Goal: Ask a question

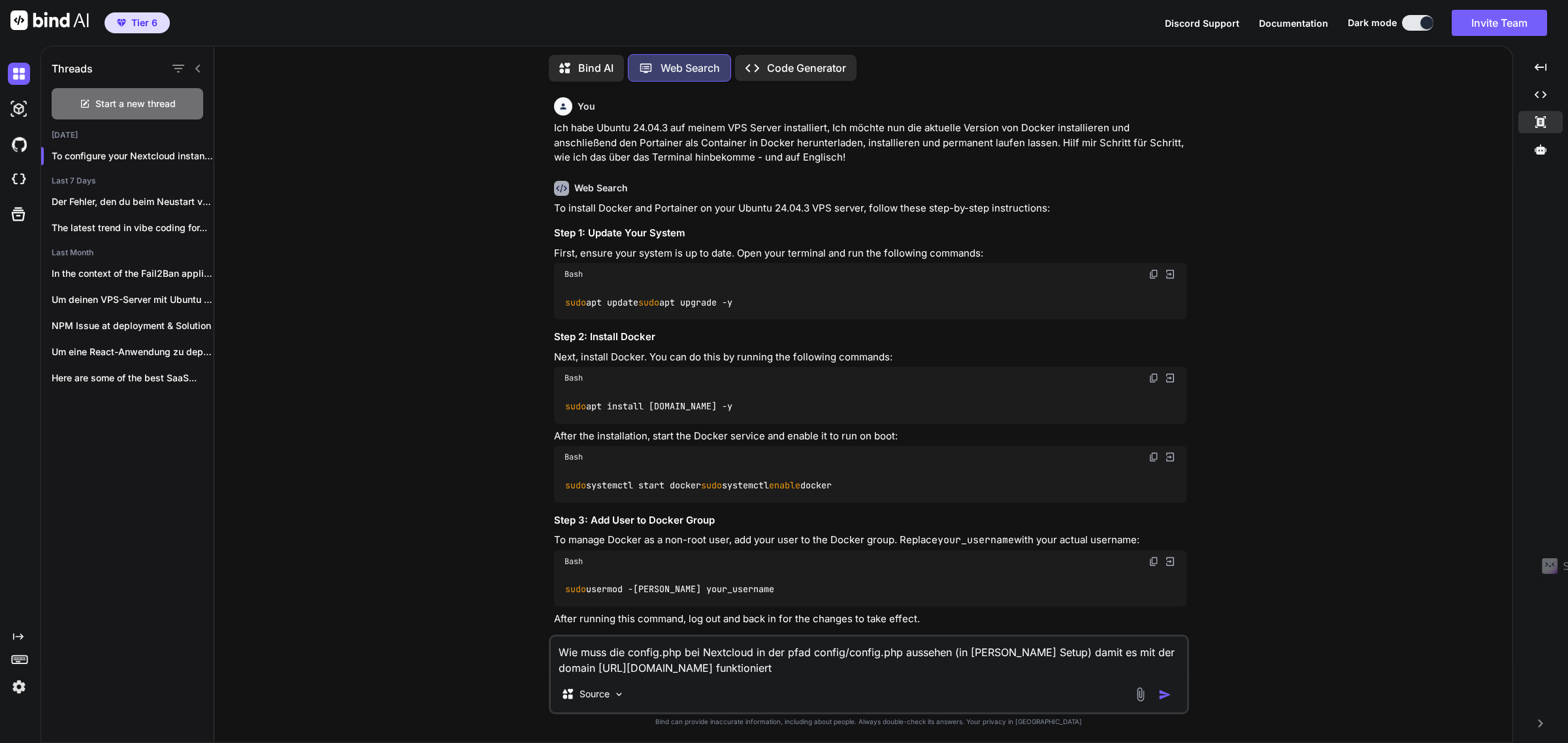
scroll to position [676, 0]
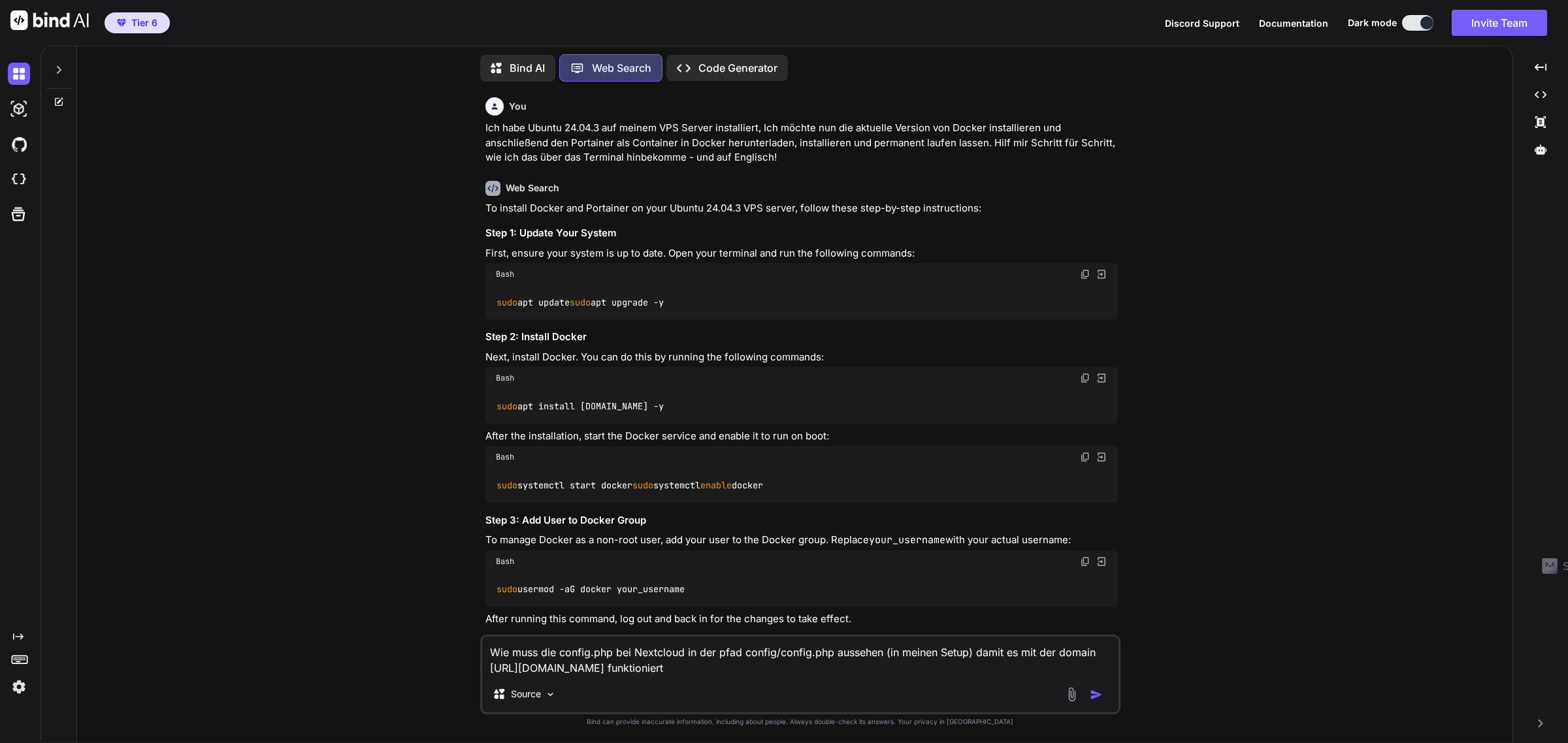
scroll to position [7, 0]
type textarea "x"
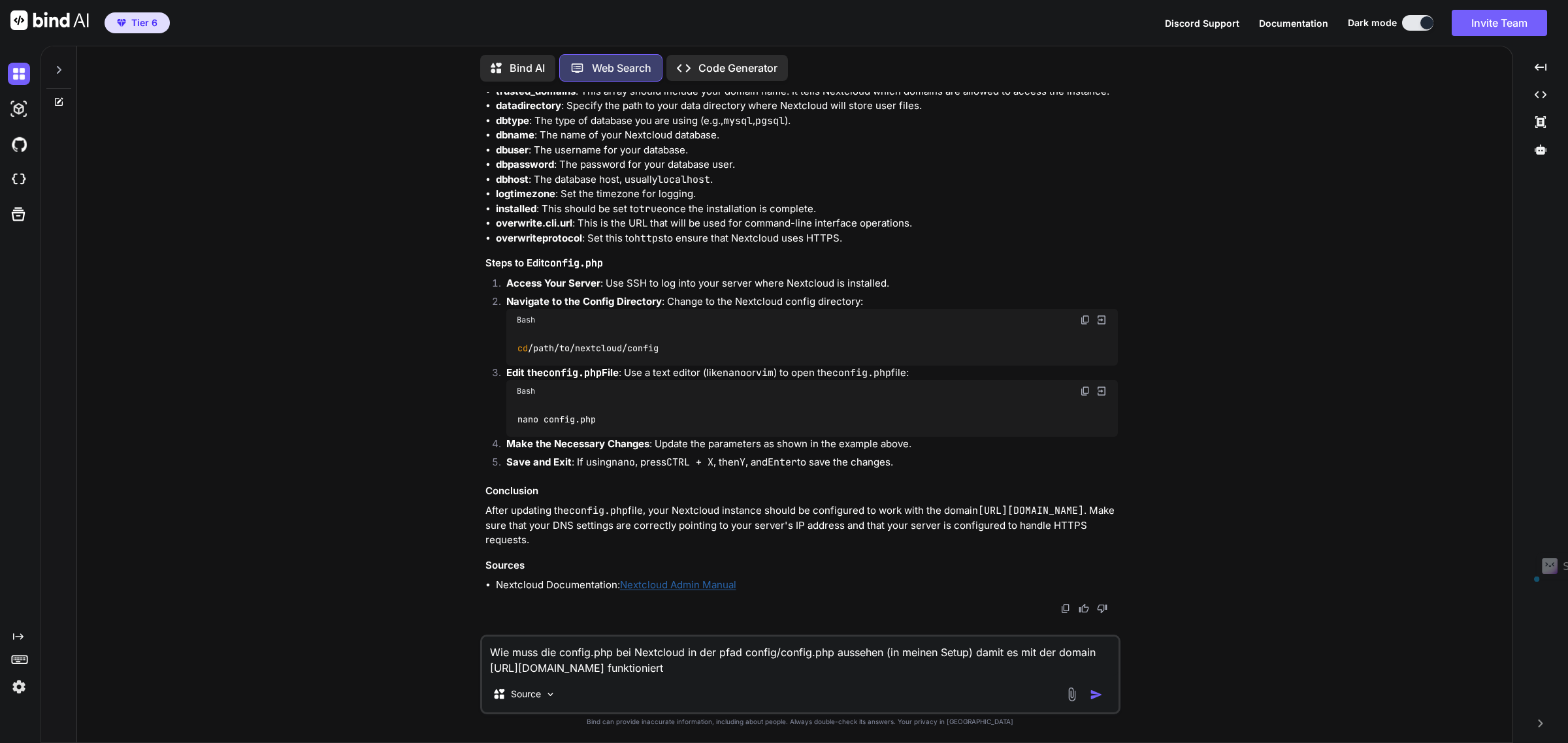
drag, startPoint x: 768, startPoint y: 675, endPoint x: 359, endPoint y: 581, distance: 419.7
click at [359, 581] on div "You Ich habe Ubuntu 24.04.3 auf meinem VPS Server installiert, Ich möchte nun d…" at bounding box center [799, 417] width 1424 height 651
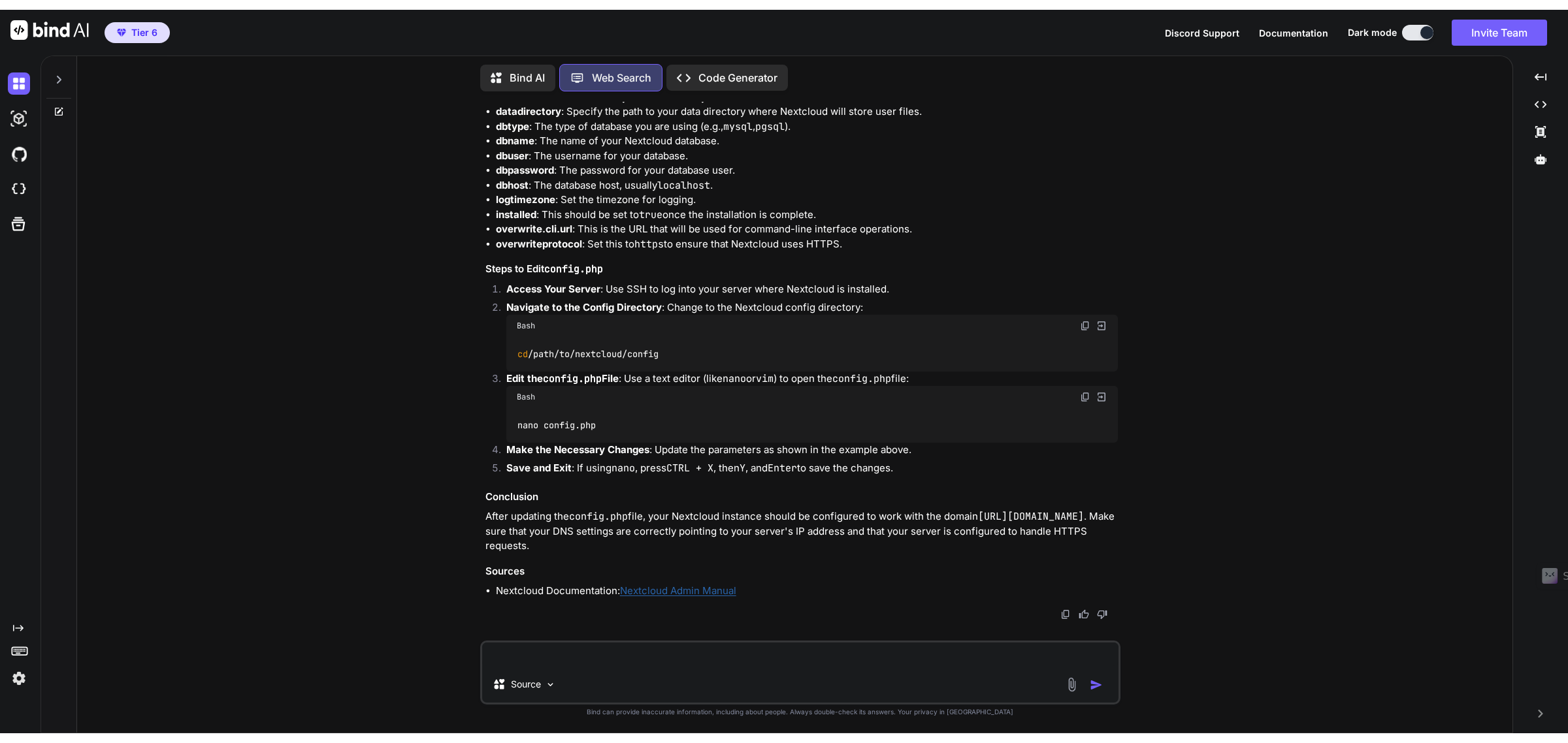
scroll to position [1885, 0]
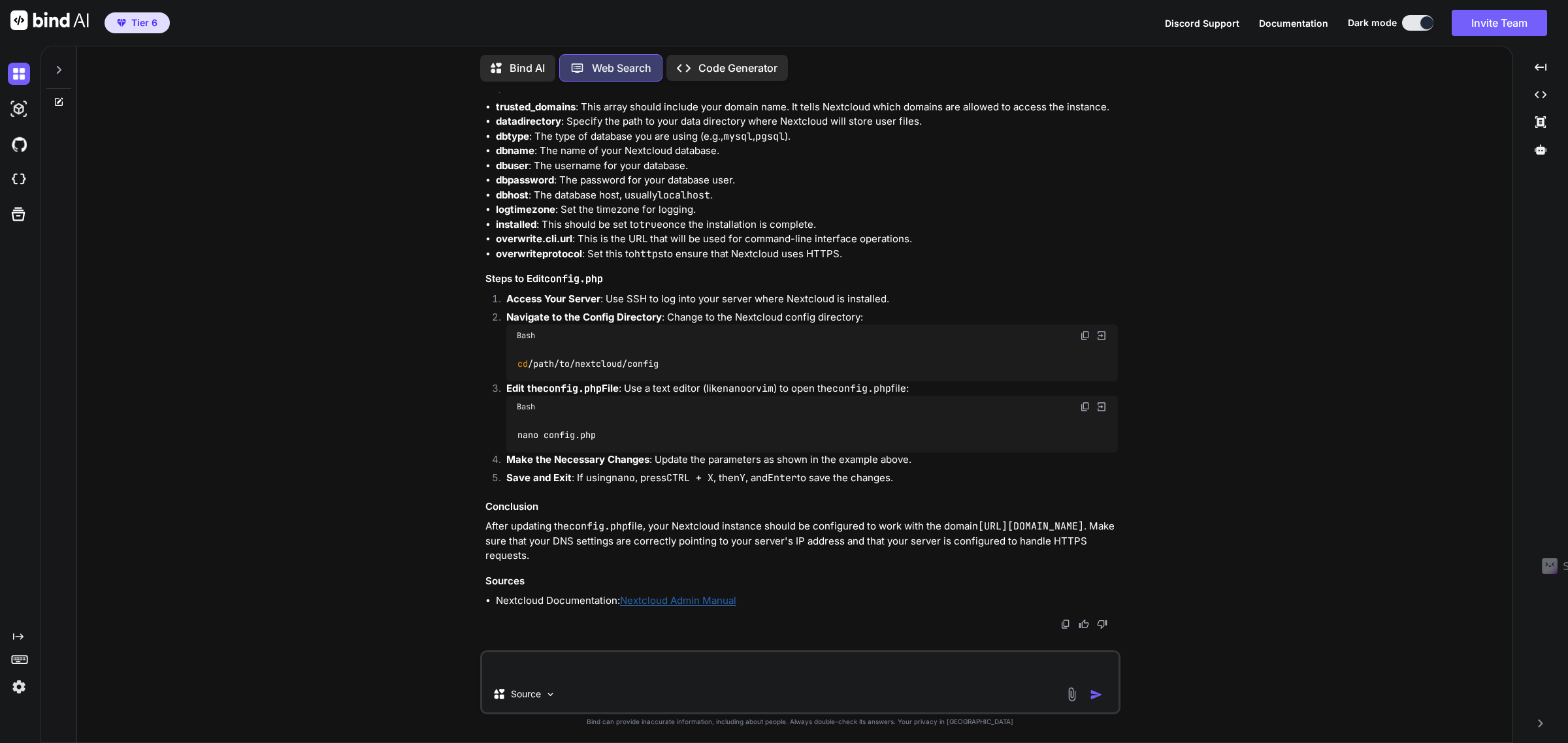
drag, startPoint x: 784, startPoint y: 341, endPoint x: 1391, endPoint y: 732, distance: 722.0
click at [784, 372] on div "Bash cd /path/to/nextcloud/config" at bounding box center [811, 353] width 611 height 56
click at [25, 174] on img at bounding box center [19, 180] width 23 height 23
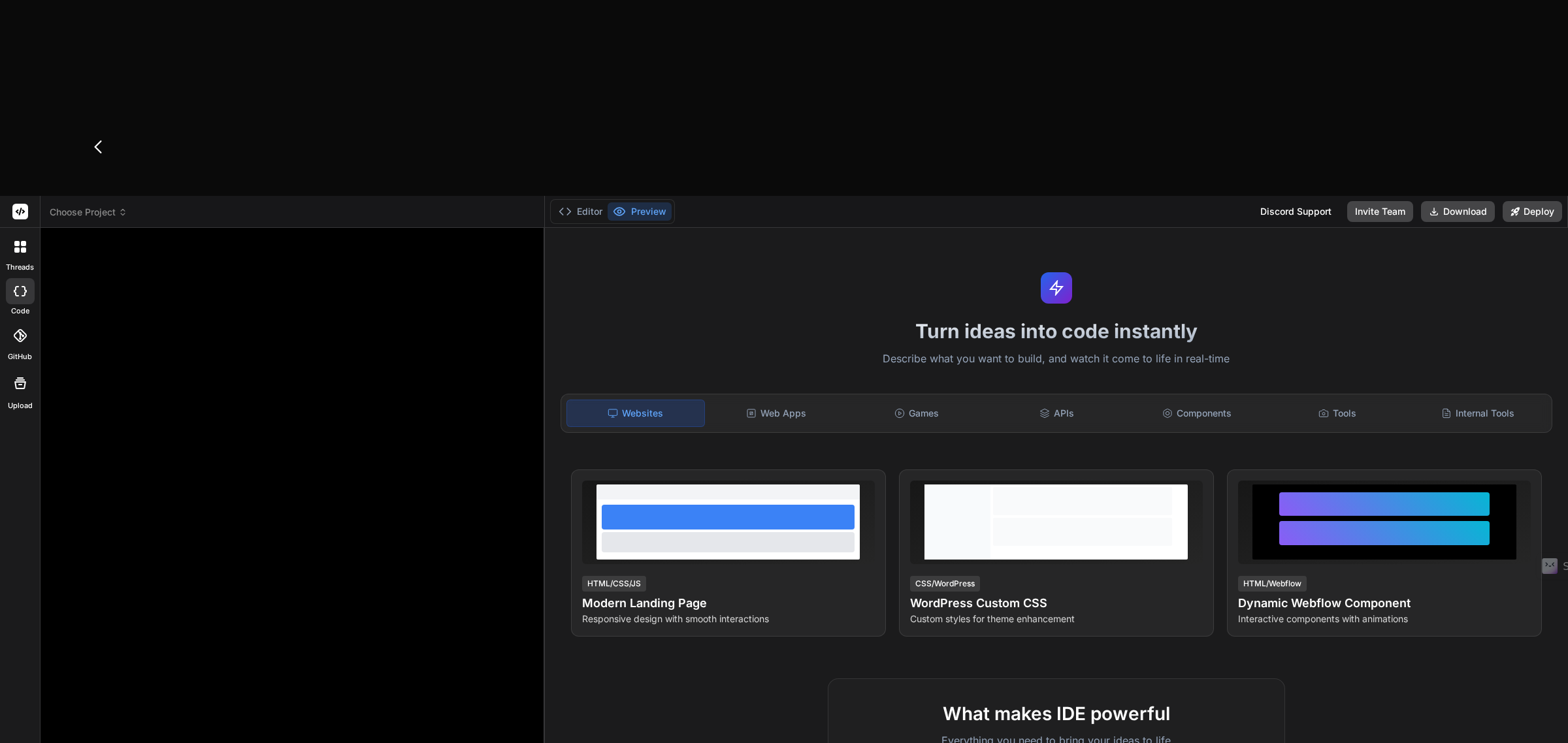
click at [121, 196] on header "Choose Project Created with Pixso." at bounding box center [293, 212] width 505 height 32
click at [117, 206] on span "Choose Project" at bounding box center [88, 212] width 77 height 13
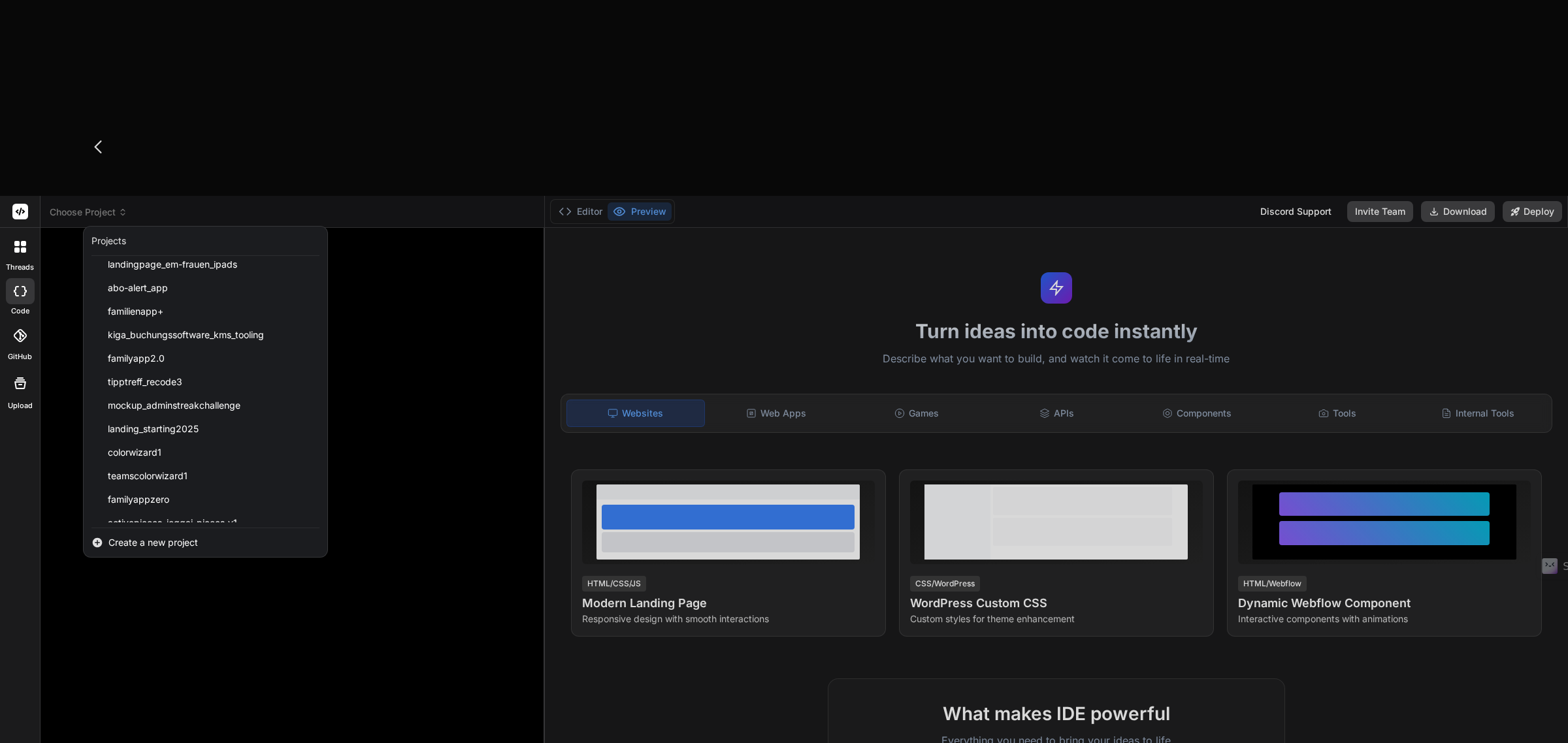
scroll to position [232, 0]
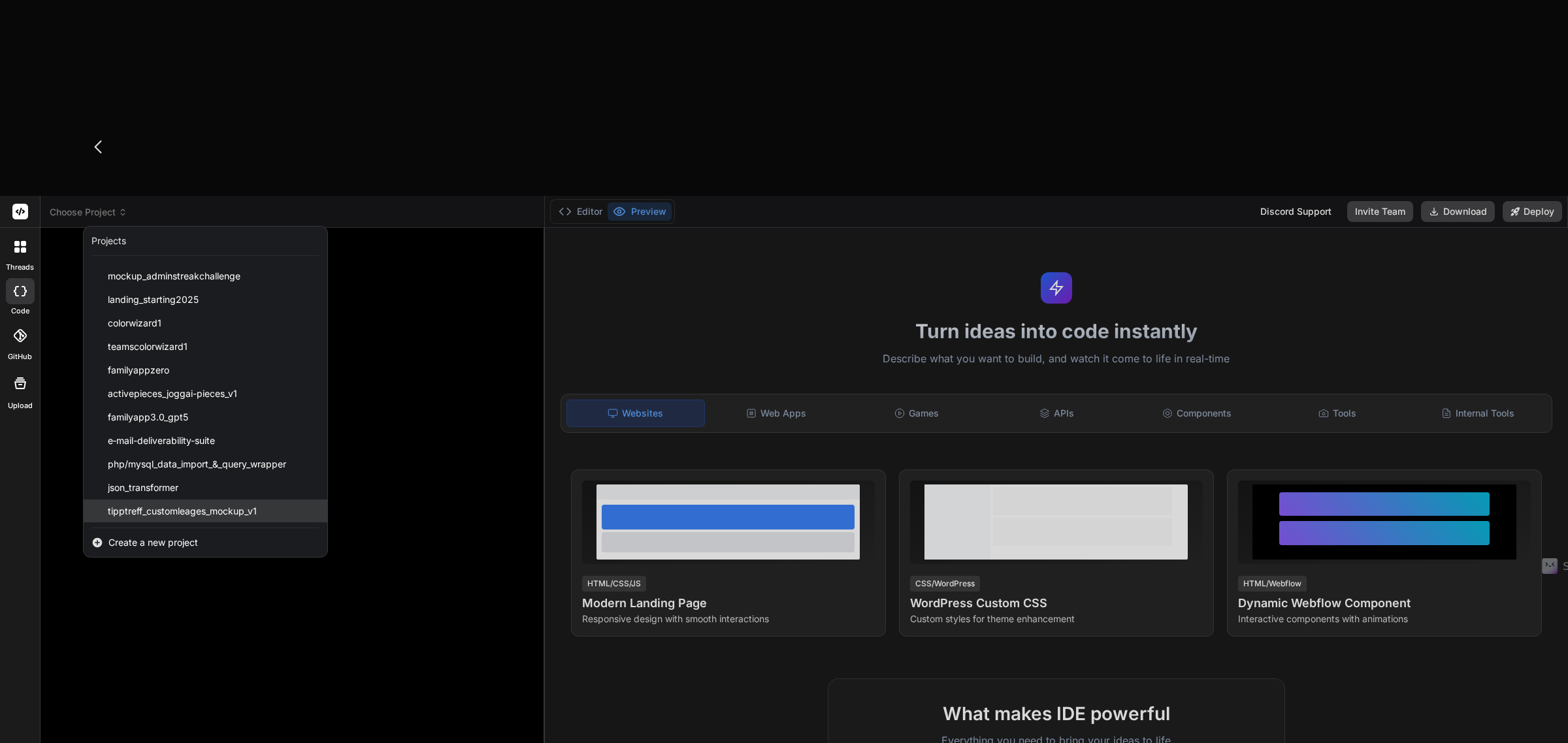
click at [239, 499] on div "tipptreff_customleages_mockup_v1" at bounding box center [205, 511] width 244 height 23
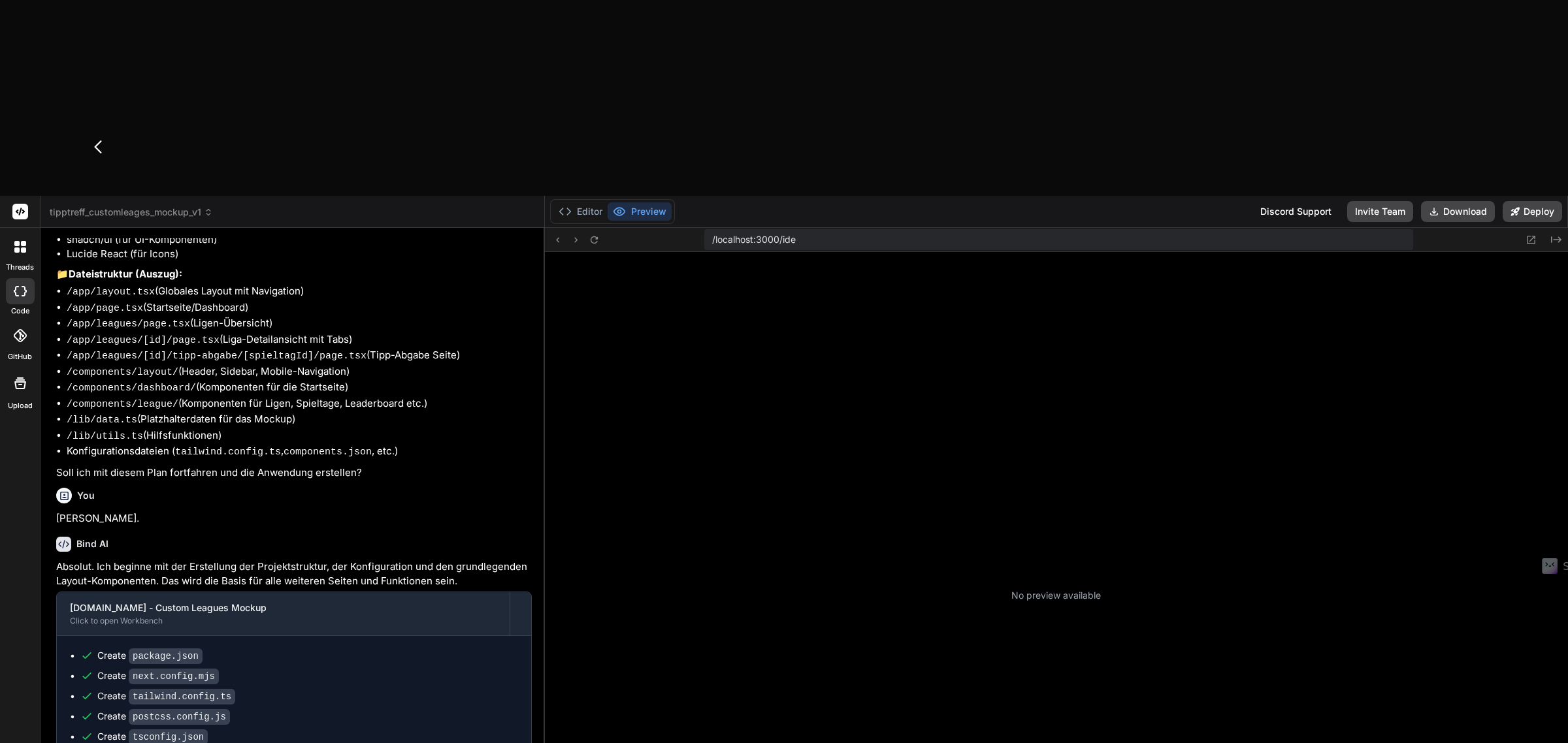
scroll to position [404, 0]
type textarea "x"
